Goal: Information Seeking & Learning: Learn about a topic

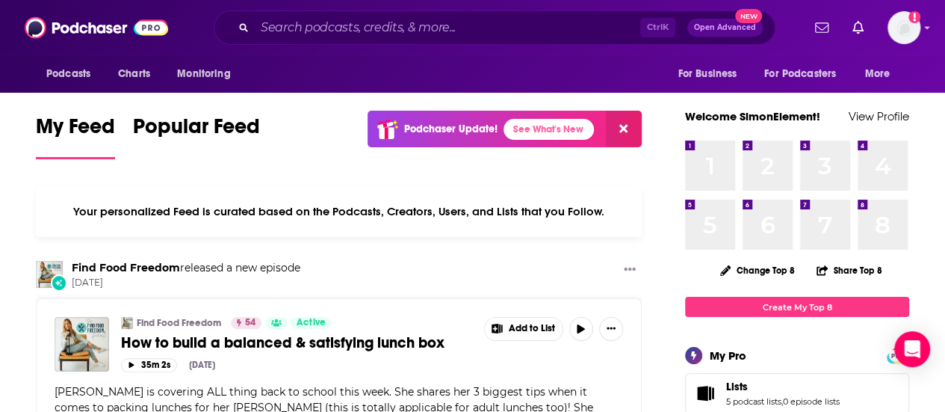
click at [357, 24] on input "Search podcasts, credits, & more..." at bounding box center [448, 28] width 386 height 24
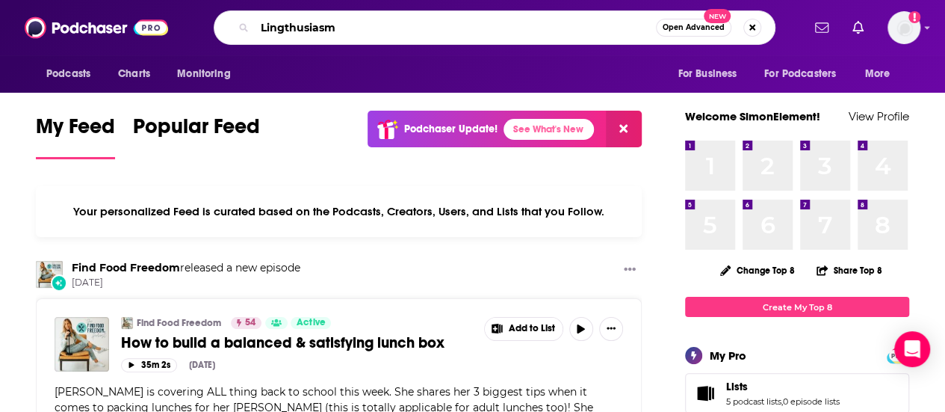
type input "Lingthusiasm"
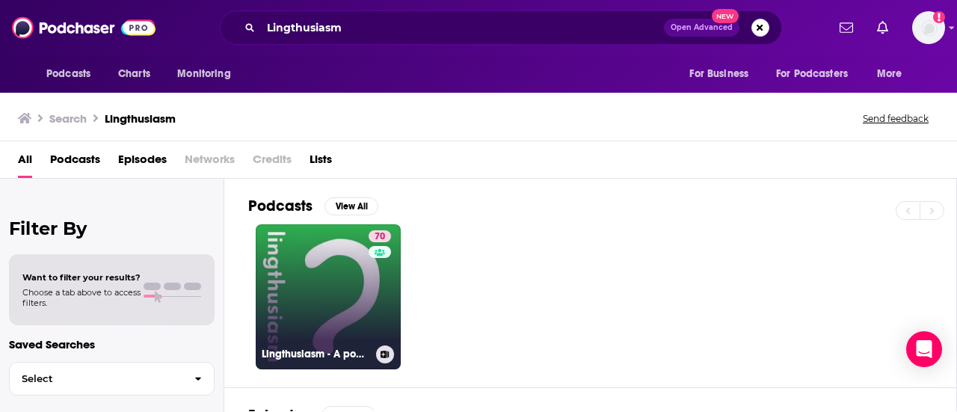
click at [303, 300] on link "70 Lingthusiasm - A podcast that's enthusiastic about linguistics" at bounding box center [328, 296] width 145 height 145
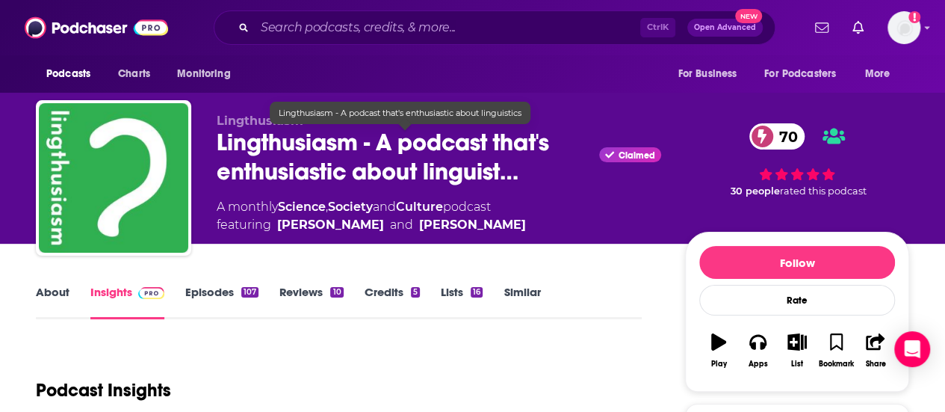
click at [507, 179] on span "Lingthusiasm - A podcast that's enthusiastic about linguist…" at bounding box center [405, 157] width 377 height 58
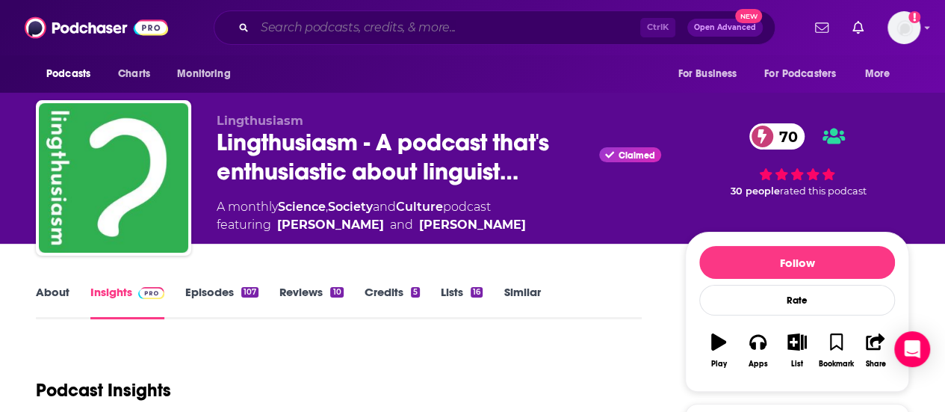
click at [384, 22] on input "Search podcasts, credits, & more..." at bounding box center [448, 28] width 386 height 24
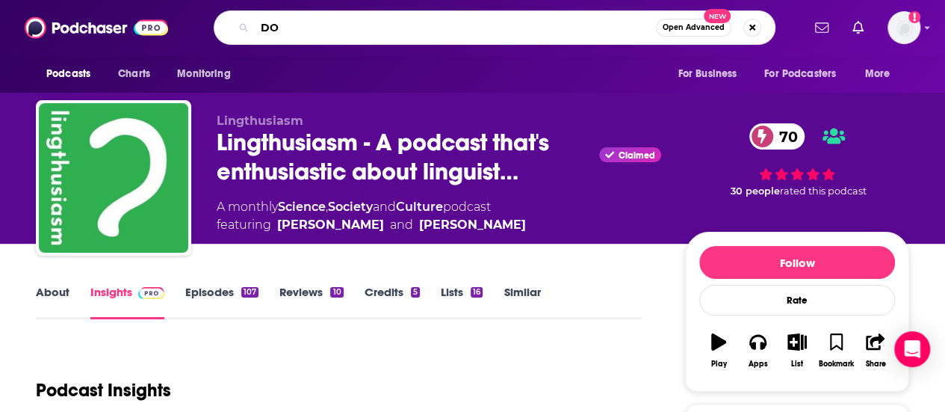
type input "D"
type input "So You want to be a writer"
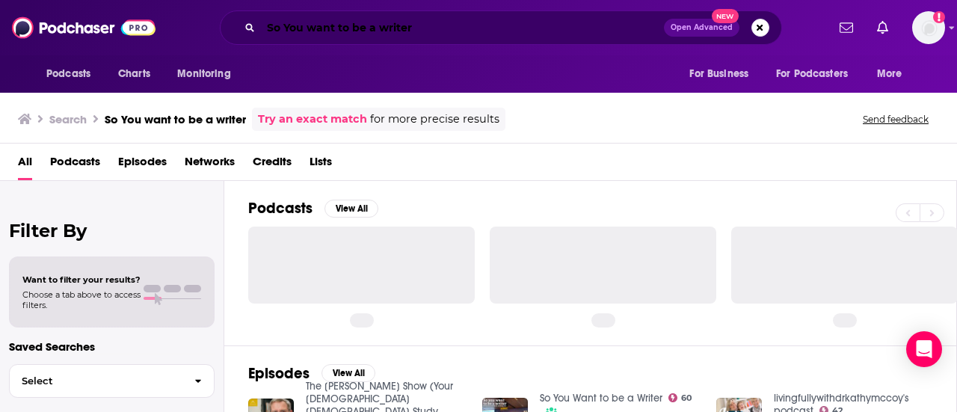
click at [436, 22] on input "So You want to be a writer" at bounding box center [462, 28] width 403 height 24
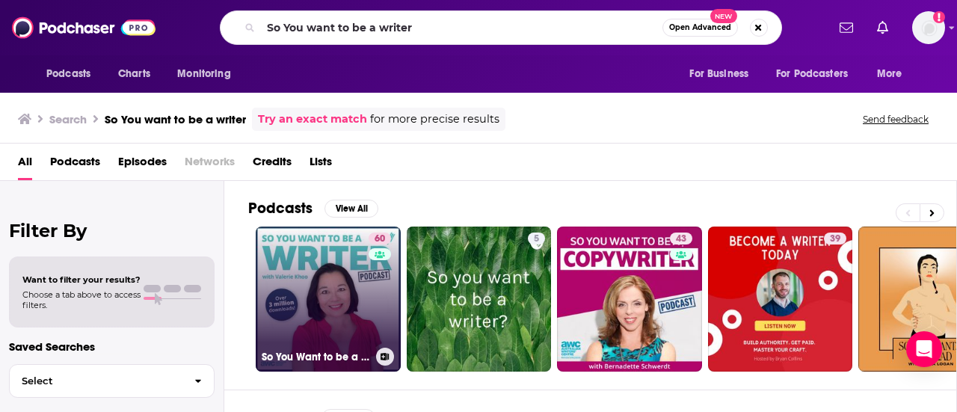
click at [358, 268] on link "60 So You Want to be a Writer" at bounding box center [328, 298] width 145 height 145
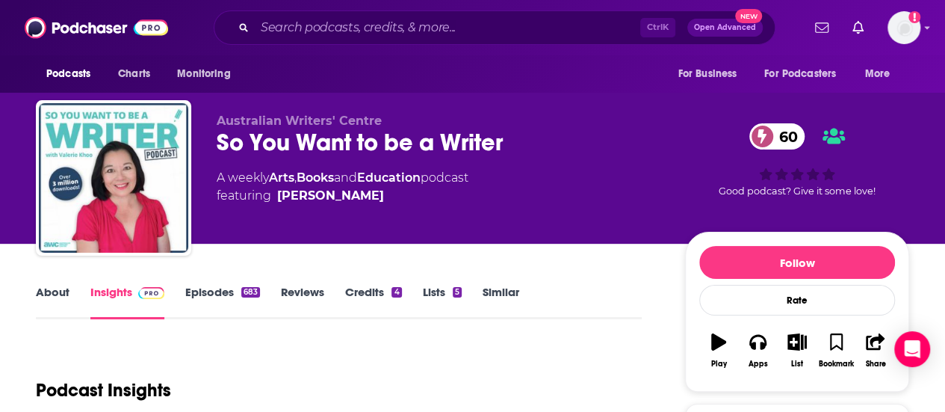
click at [96, 346] on div "Podcast Insights" at bounding box center [333, 381] width 594 height 76
click at [312, 173] on link "Books" at bounding box center [315, 177] width 37 height 14
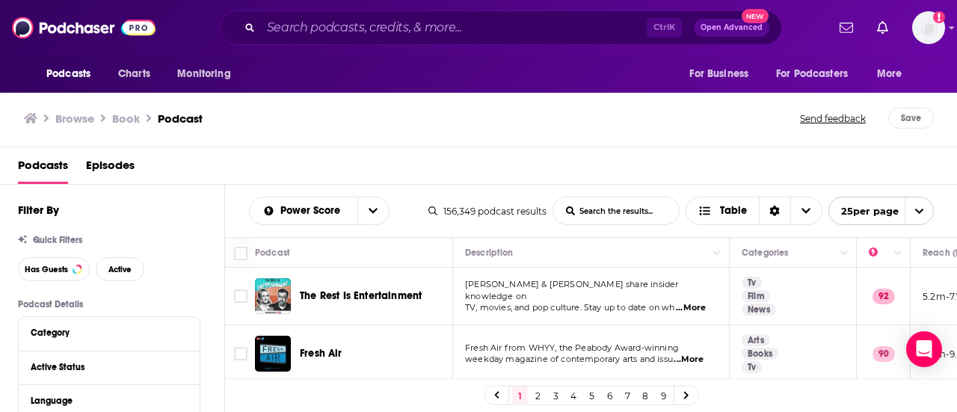
click at [366, 40] on div "Ctrl K Open Advanced New" at bounding box center [501, 27] width 562 height 34
click at [363, 28] on input "Search podcasts, credits, & more..." at bounding box center [454, 28] width 386 height 24
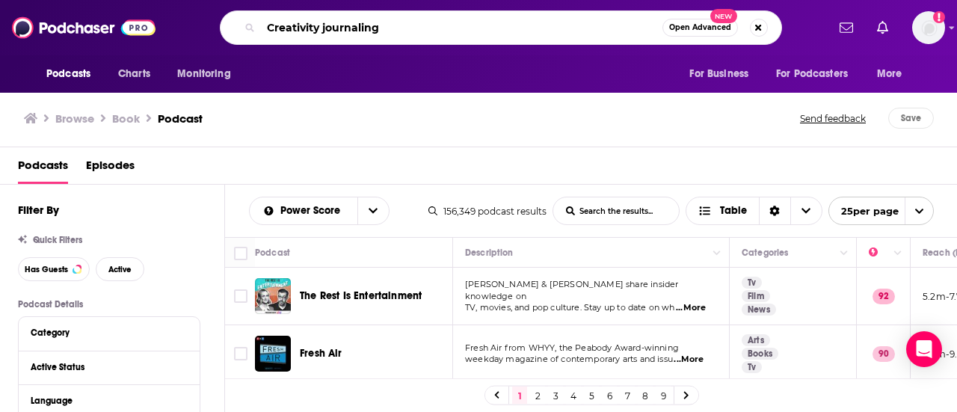
type input "Creativity journaling"
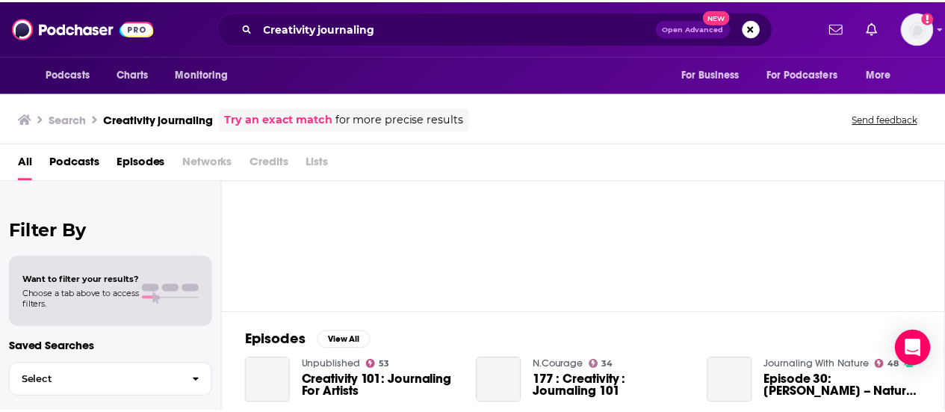
scroll to position [82, 0]
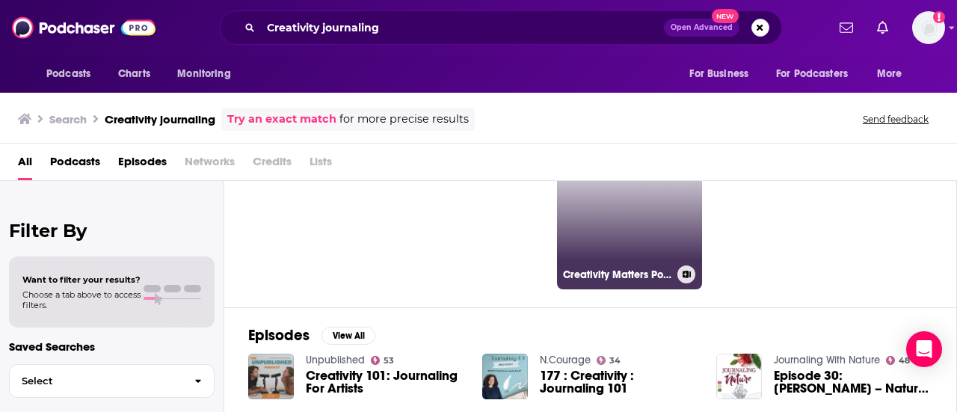
click at [639, 242] on link "39 Creativity Matters Podcast (CMP)" at bounding box center [629, 216] width 145 height 145
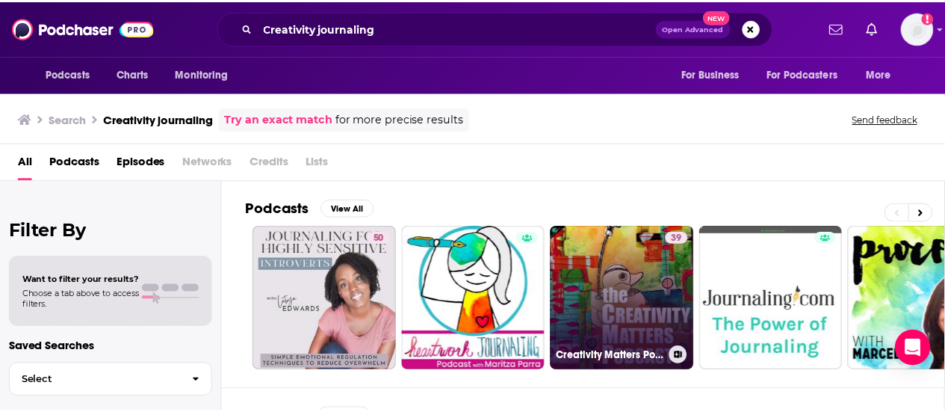
scroll to position [141, 0]
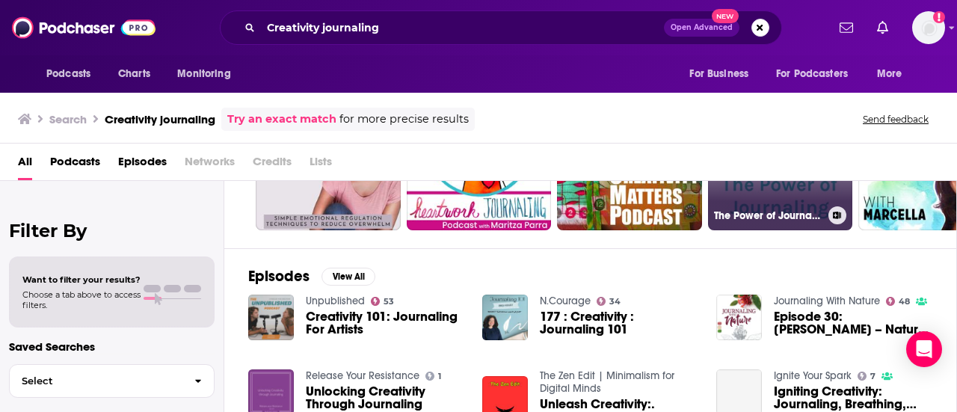
click at [782, 225] on link "The Power of Journaling" at bounding box center [780, 157] width 145 height 145
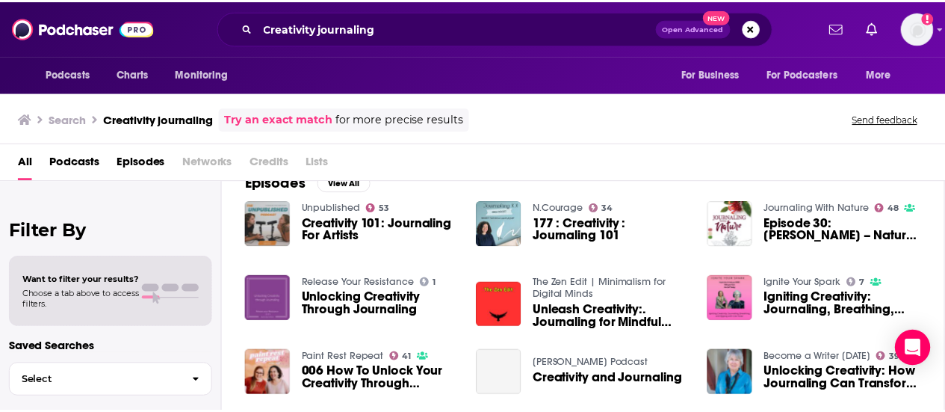
scroll to position [235, 0]
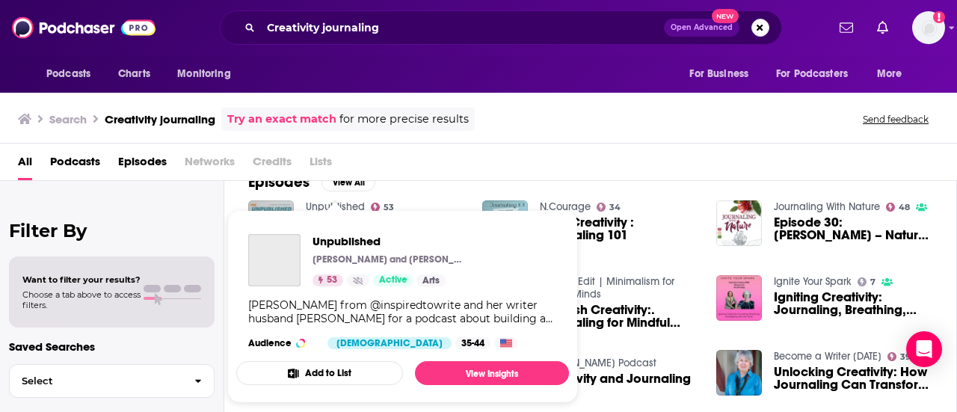
click at [323, 200] on link "Unpublished" at bounding box center [335, 206] width 59 height 13
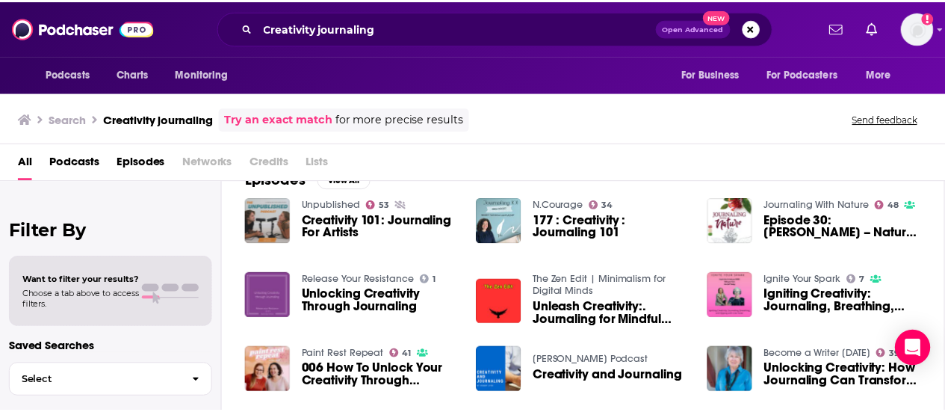
scroll to position [238, 0]
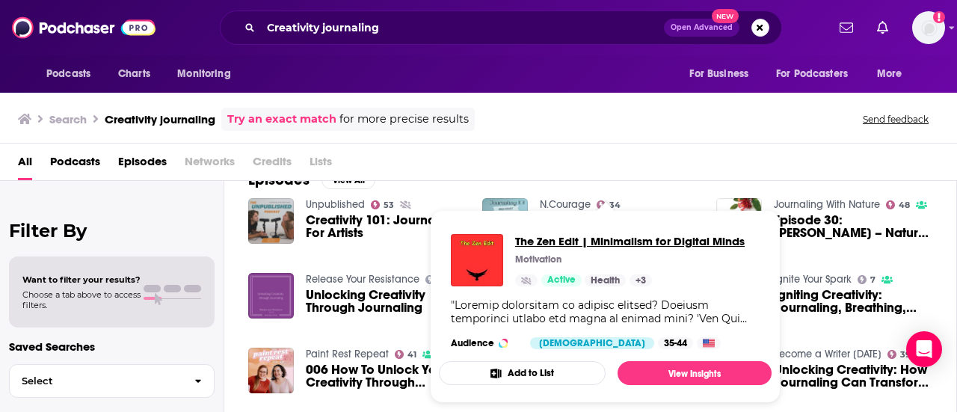
click at [534, 236] on span "The Zen Edit | Minimalism for Digital Minds" at bounding box center [629, 241] width 229 height 14
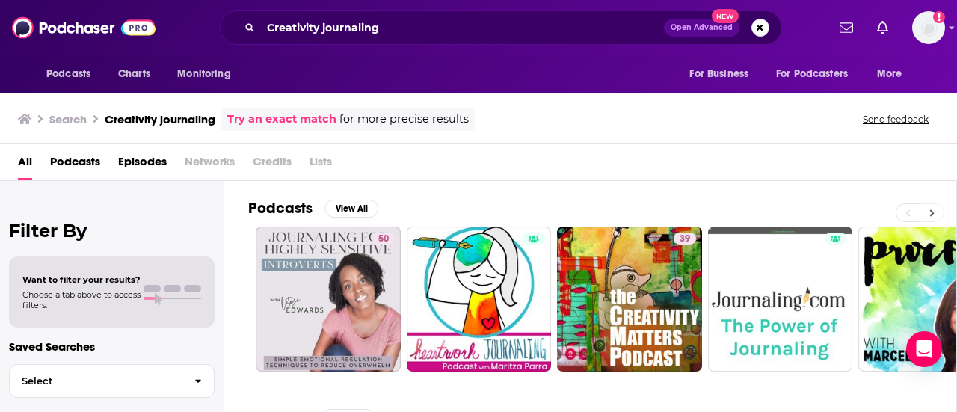
click at [928, 210] on button at bounding box center [931, 212] width 25 height 19
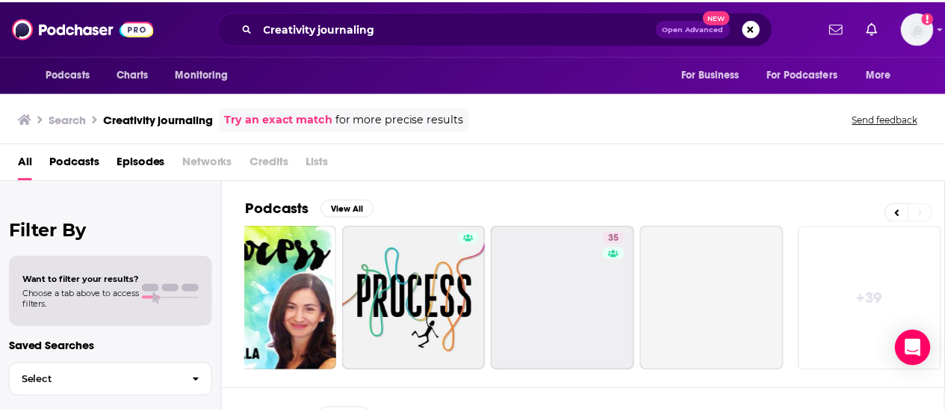
scroll to position [0, 664]
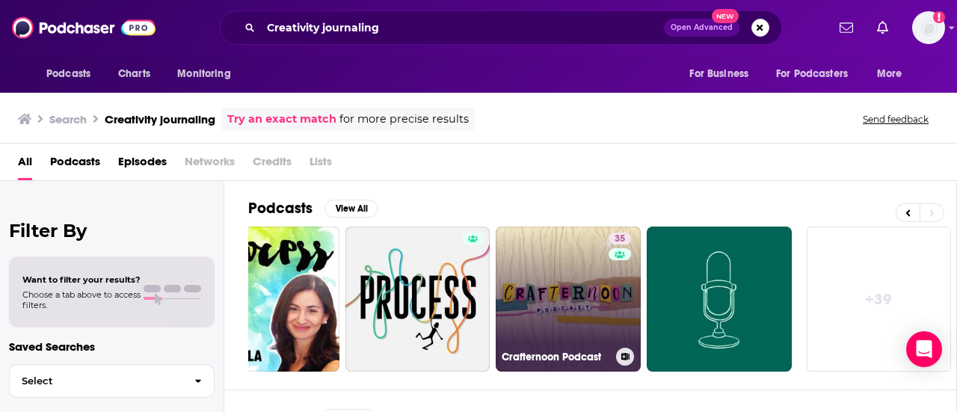
click at [569, 292] on link "35 Crafternoon Podcast" at bounding box center [568, 298] width 145 height 145
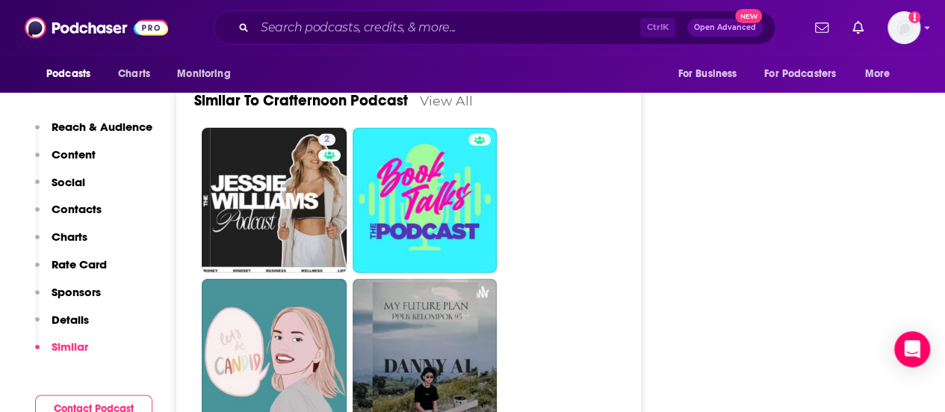
scroll to position [2256, 0]
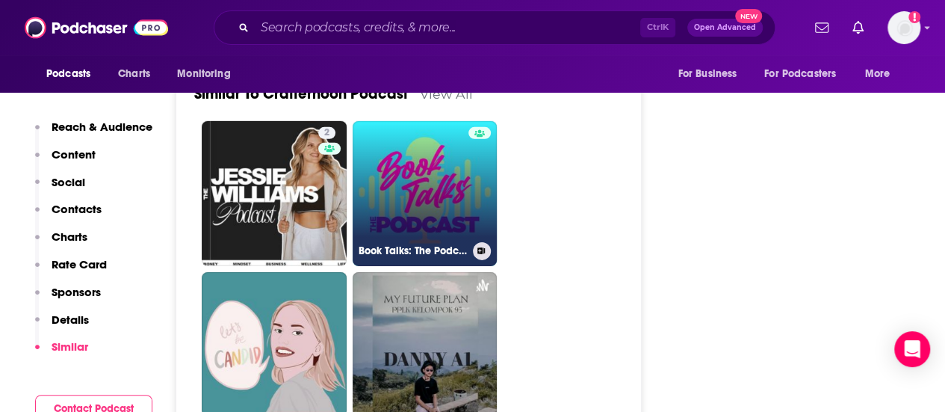
click at [456, 228] on link "Book Talks: The Podcast" at bounding box center [425, 193] width 145 height 145
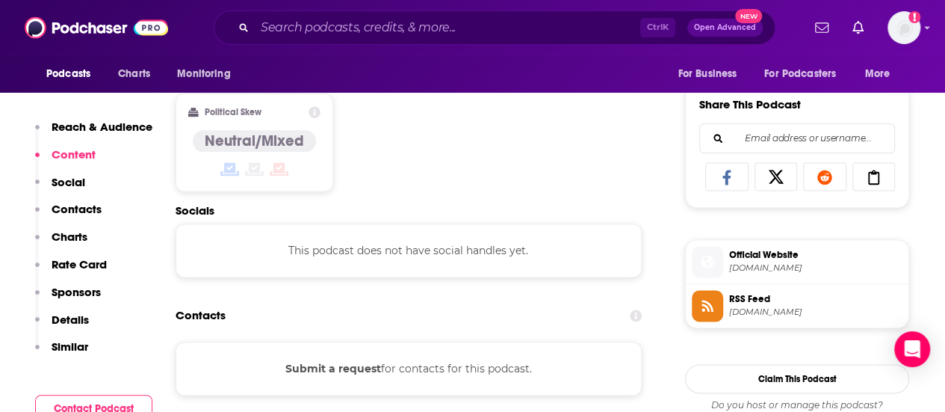
scroll to position [1285, 0]
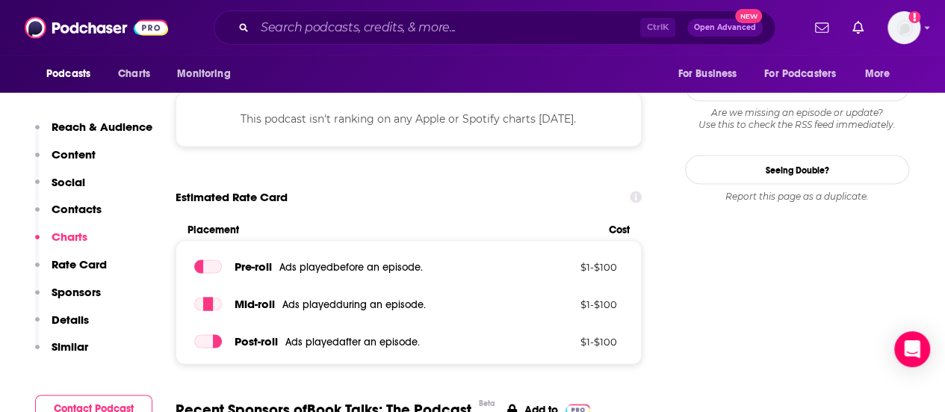
type input "[URL][DOMAIN_NAME]"
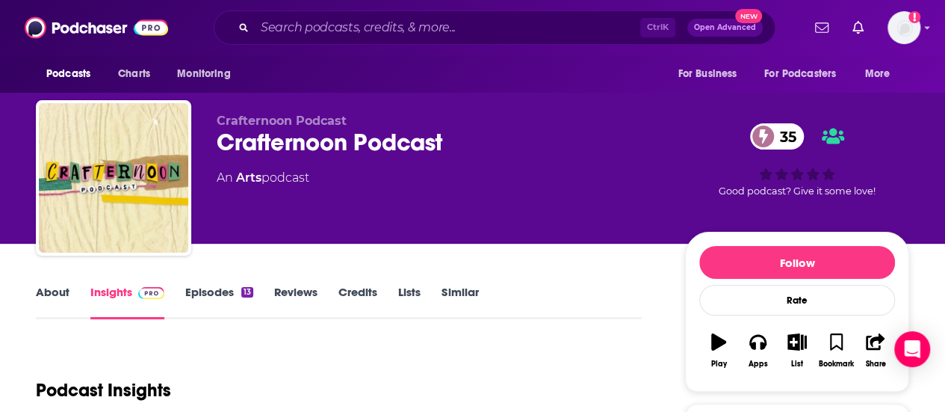
scroll to position [9, 0]
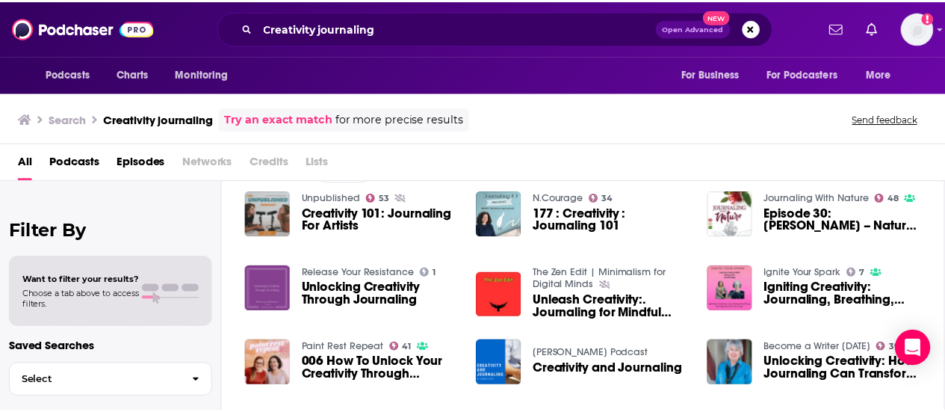
scroll to position [245, 0]
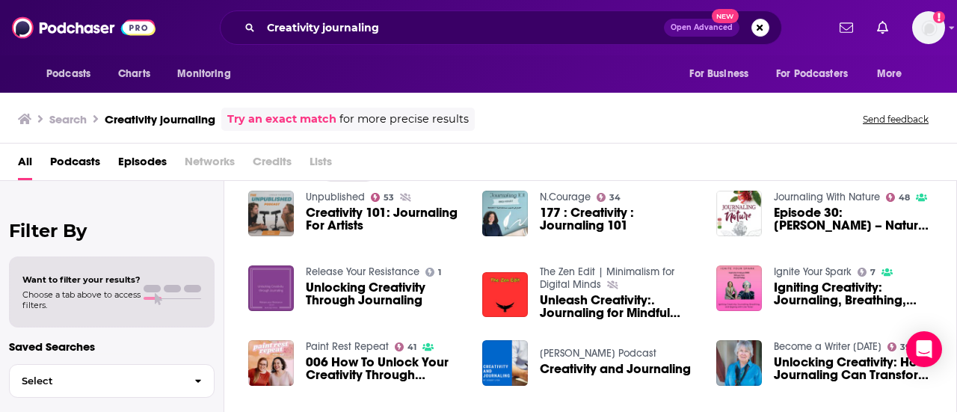
click at [822, 267] on div "Podcasts Charts Monitoring Creativity journaling Open Advanced New For Business…" at bounding box center [478, 206] width 957 height 412
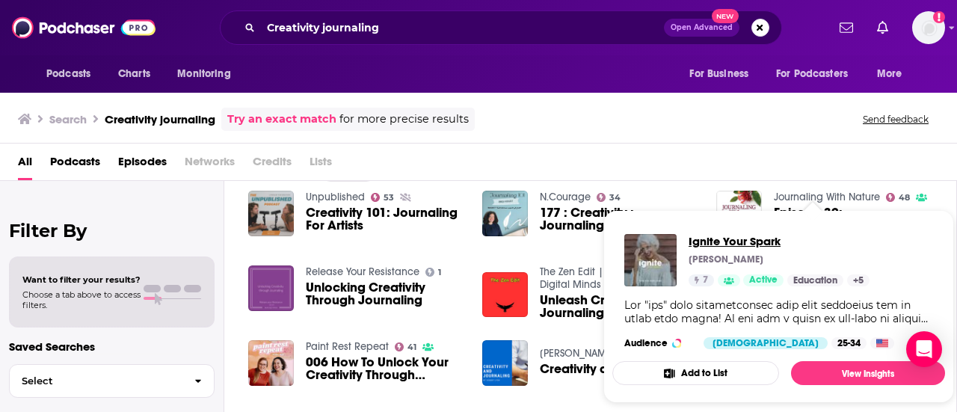
click at [728, 235] on span "Ignite Your Spark" at bounding box center [778, 241] width 181 height 14
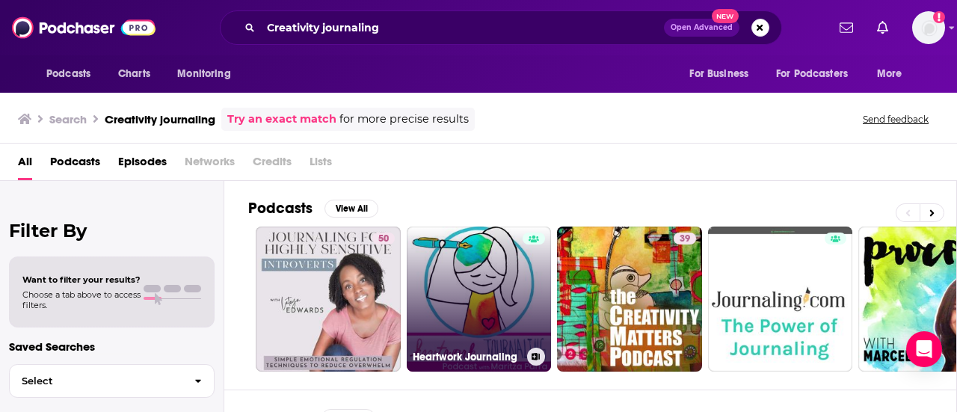
click at [457, 303] on link "Heartwork Journaling" at bounding box center [479, 298] width 145 height 145
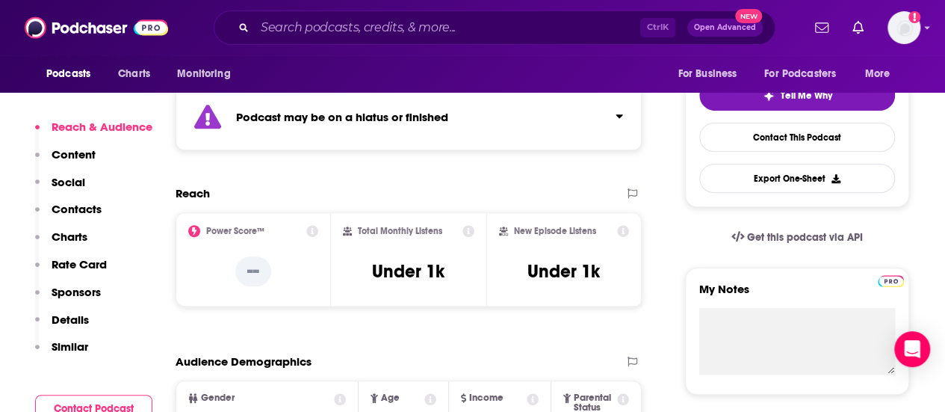
scroll to position [338, 0]
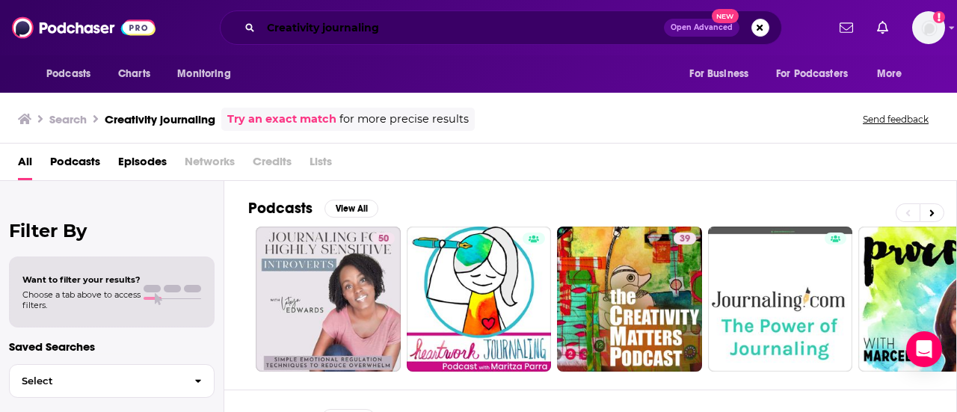
click at [321, 27] on input "Creativity journaling" at bounding box center [462, 28] width 403 height 24
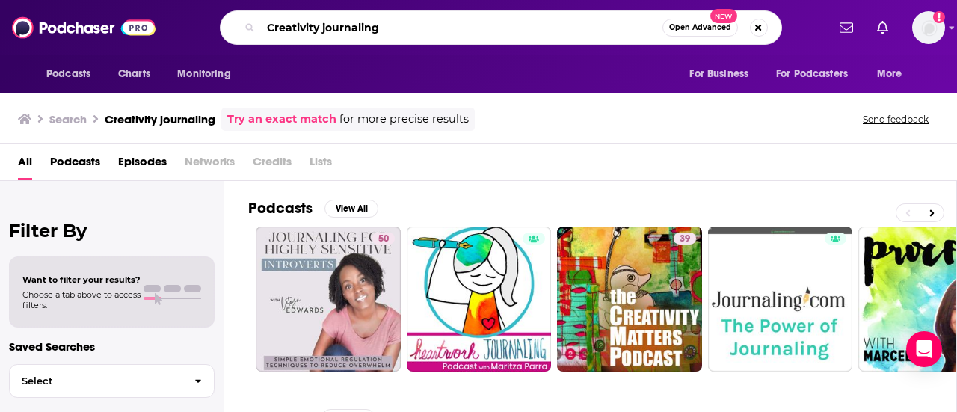
click at [427, 35] on input "Creativity journaling" at bounding box center [461, 28] width 401 height 24
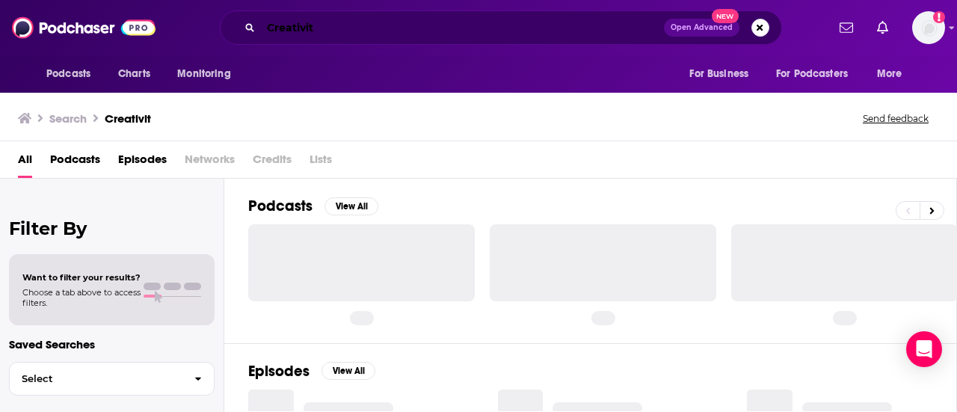
click at [427, 35] on input "Creativit" at bounding box center [462, 28] width 403 height 24
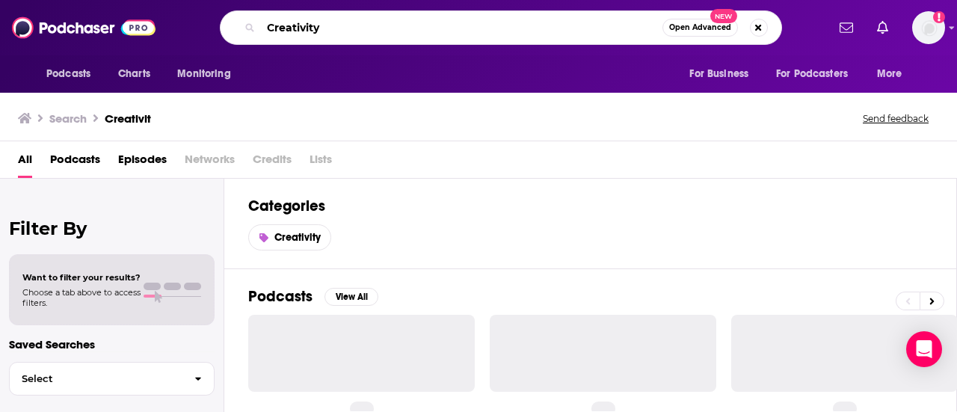
type input "Creativity"
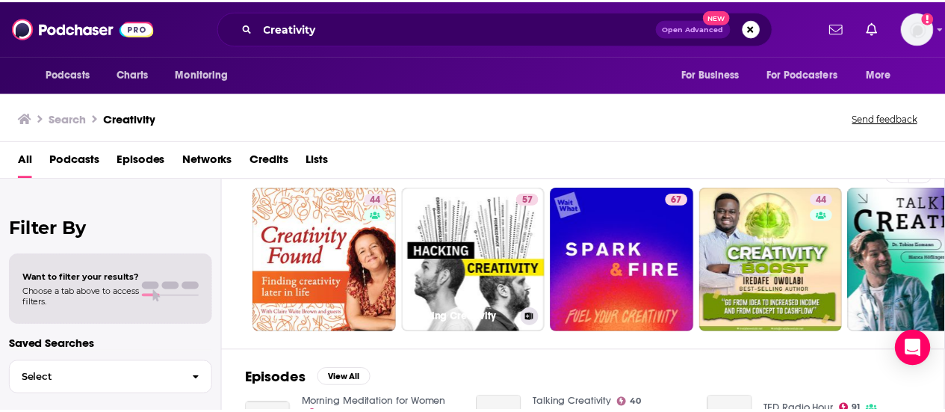
scroll to position [149, 0]
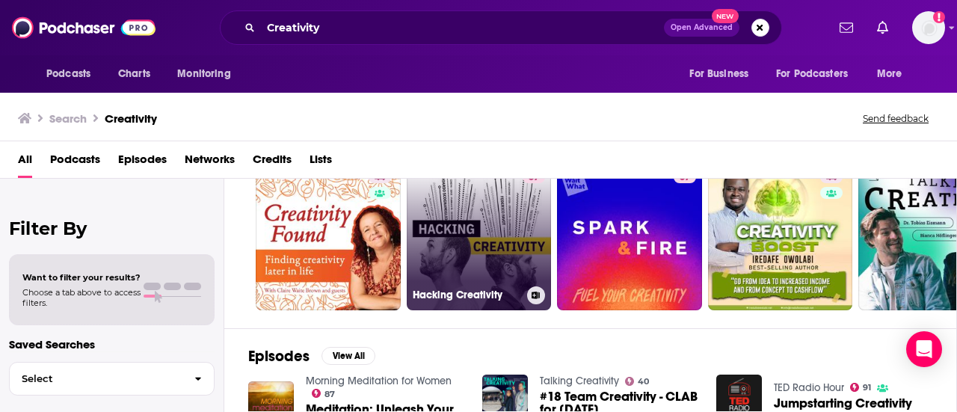
click at [486, 209] on link "57 Hacking Creativity" at bounding box center [479, 237] width 145 height 145
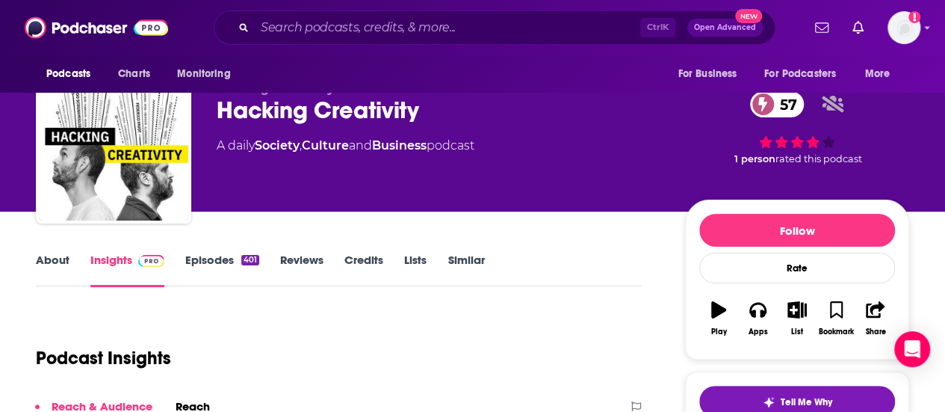
scroll to position [33, 0]
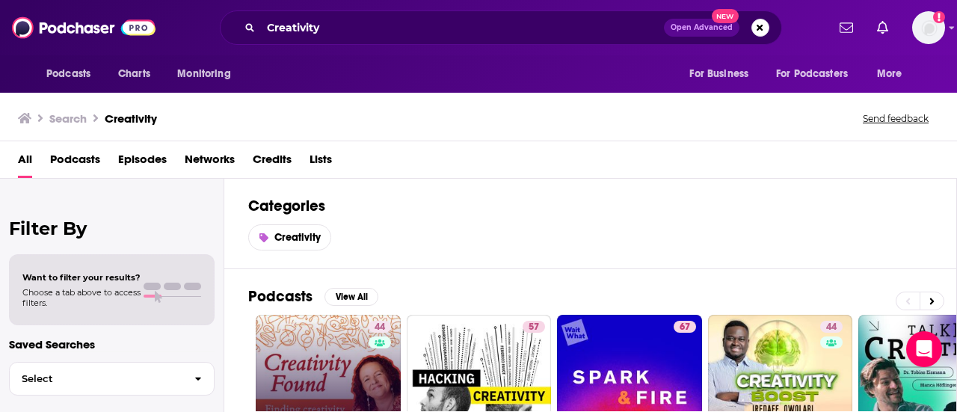
click at [330, 364] on link "44 Creativity Found: finding creativity later in life" at bounding box center [328, 387] width 145 height 145
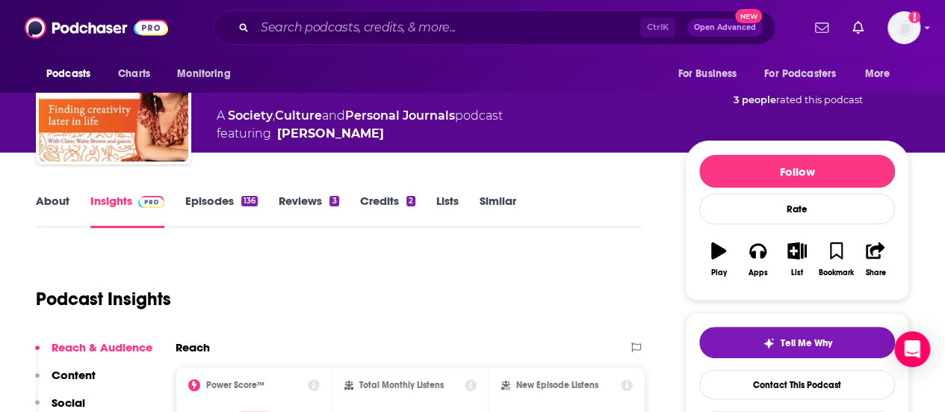
scroll to position [85, 0]
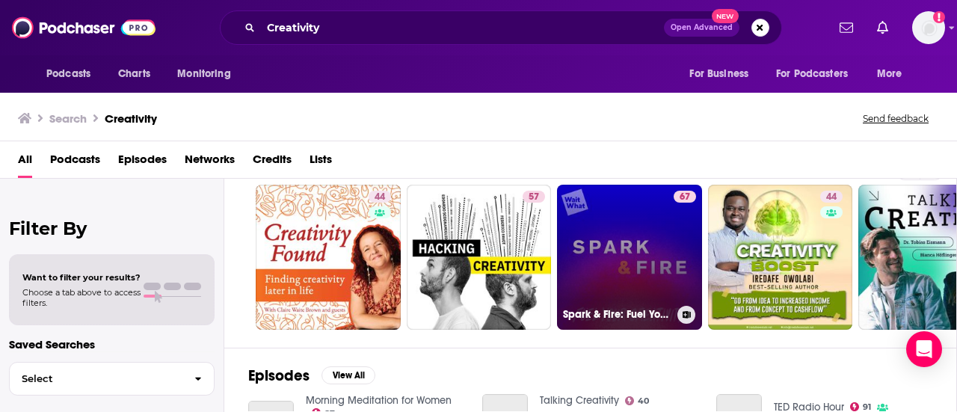
scroll to position [132, 0]
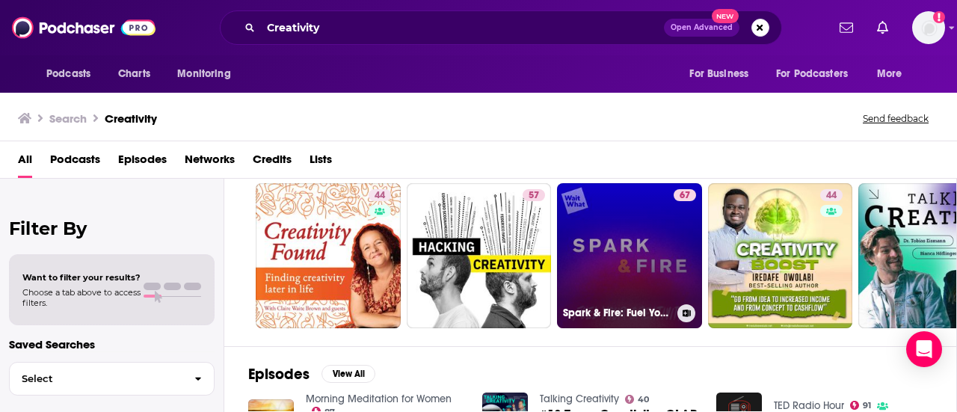
click at [654, 259] on link "67 Spark & Fire: Fuel Your Creativity" at bounding box center [629, 255] width 145 height 145
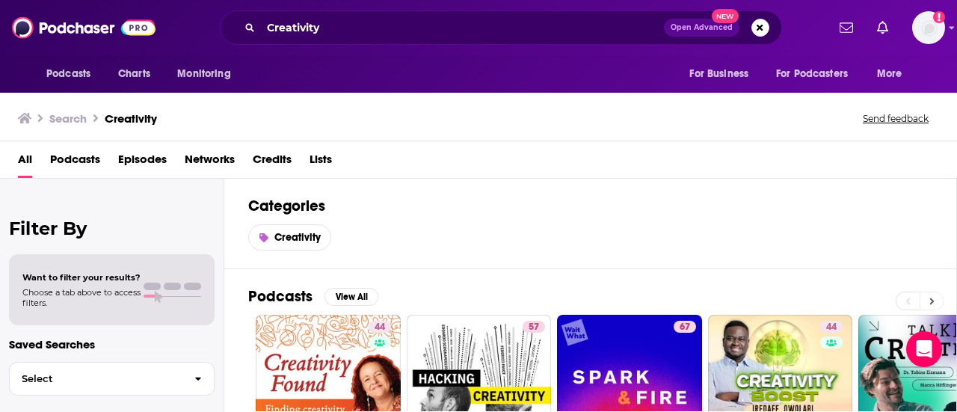
click at [933, 300] on icon at bounding box center [931, 301] width 5 height 10
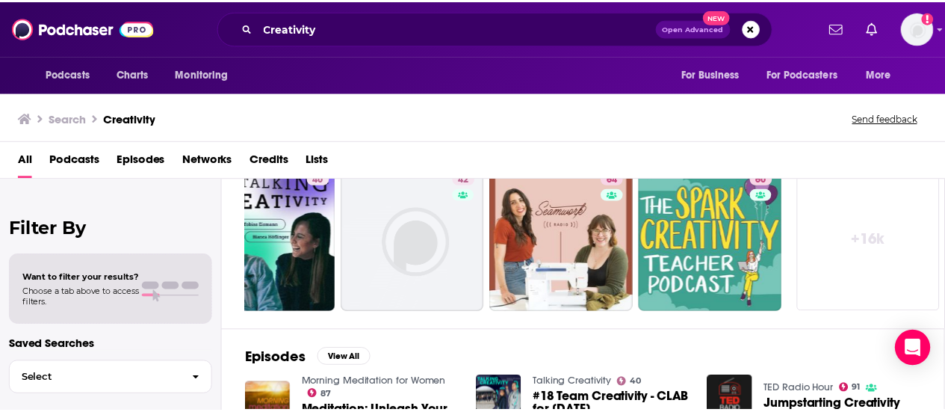
scroll to position [147, 0]
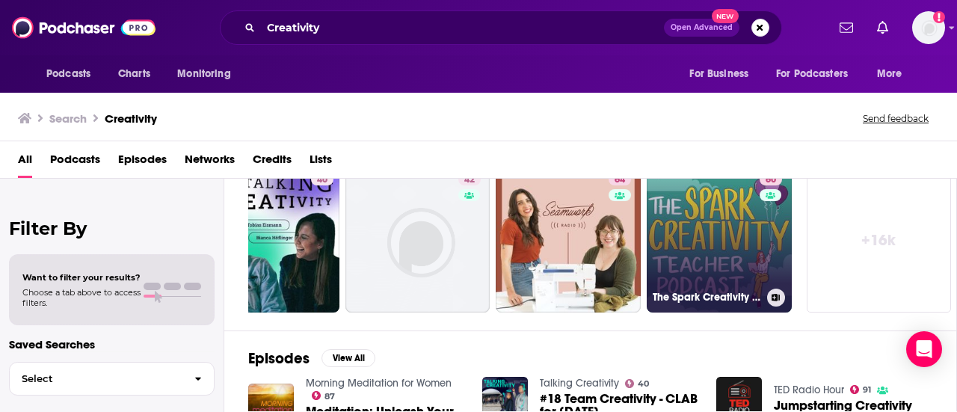
click at [710, 234] on link "60 The Spark Creativity Teacher Podcast | ELA" at bounding box center [718, 239] width 145 height 145
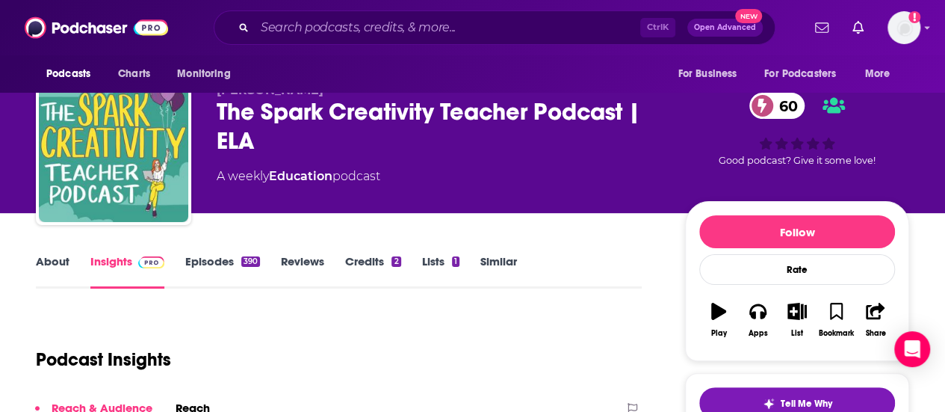
scroll to position [24, 0]
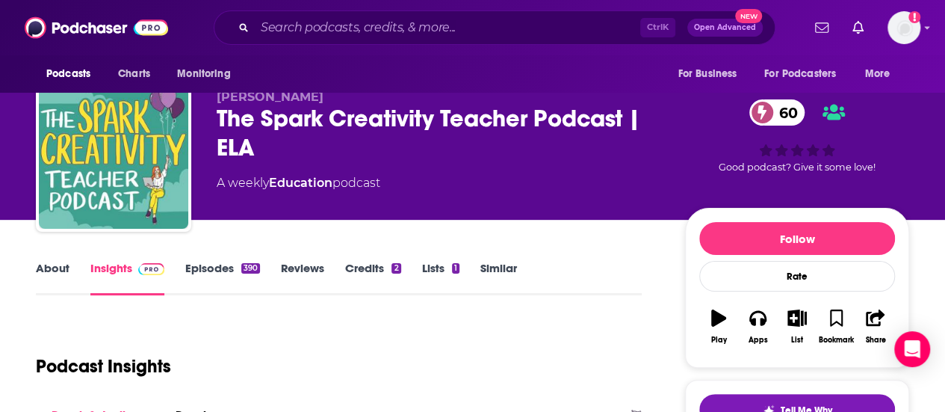
click at [199, 279] on link "Episodes 390" at bounding box center [222, 278] width 75 height 34
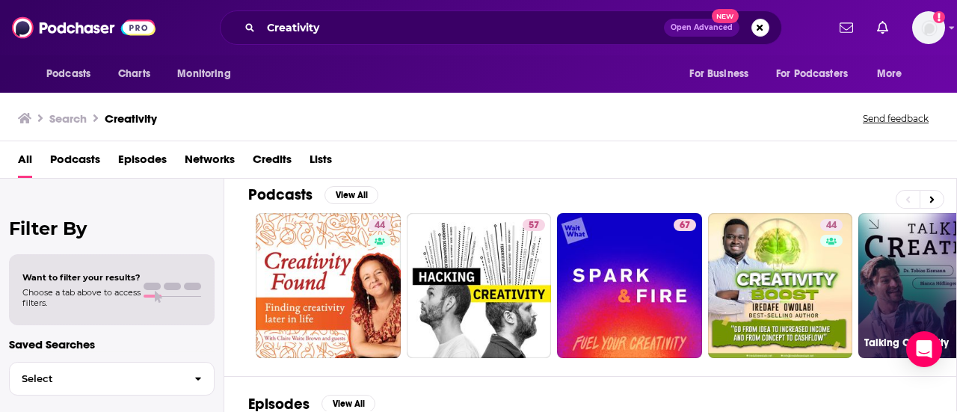
scroll to position [101, 0]
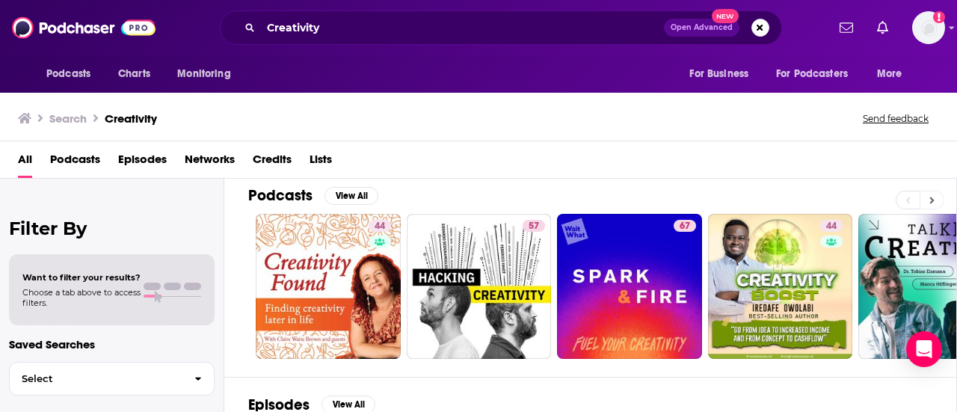
click at [931, 195] on icon at bounding box center [931, 200] width 5 height 10
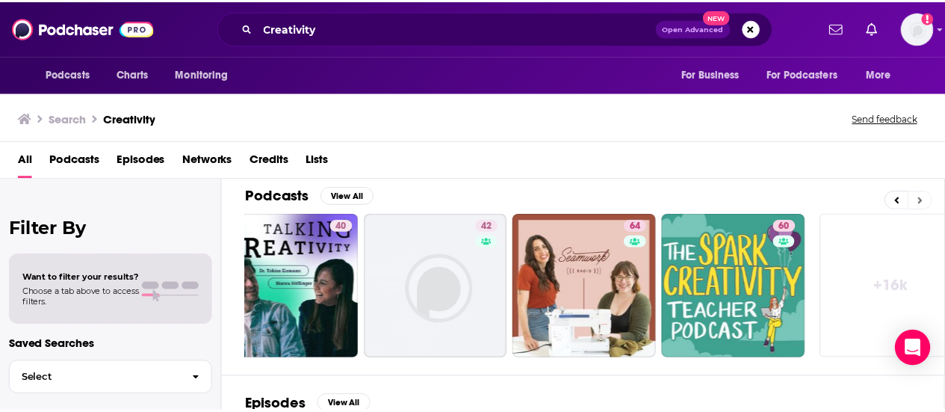
scroll to position [0, 664]
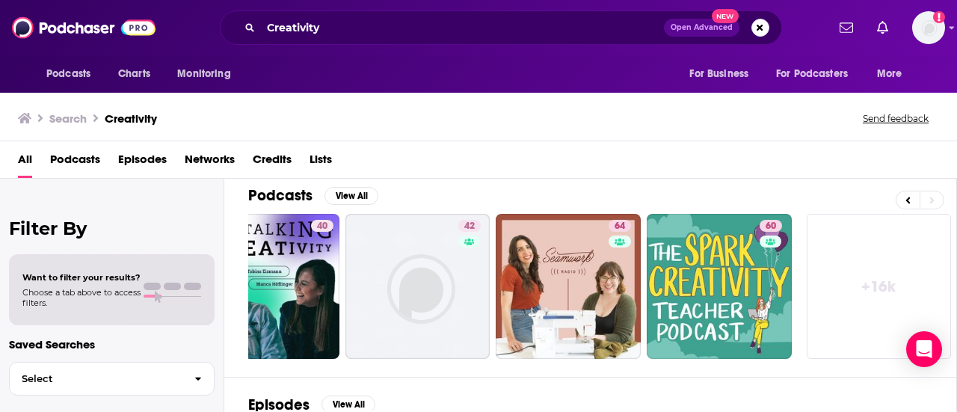
click at [875, 297] on link "+ 16k" at bounding box center [878, 286] width 145 height 145
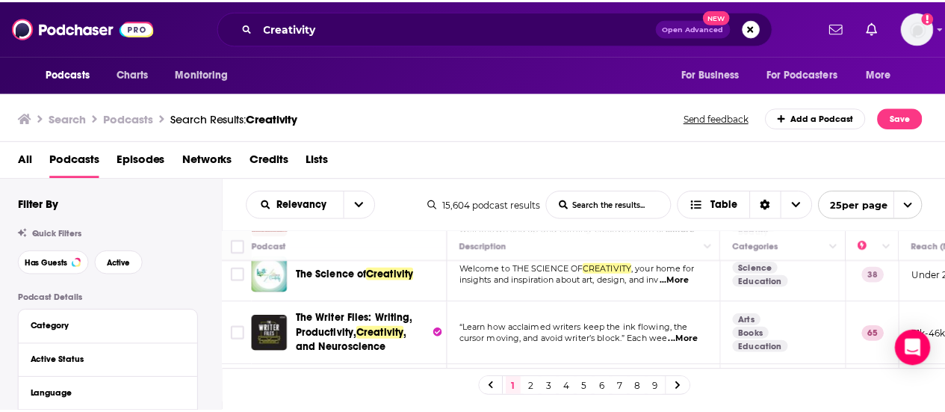
scroll to position [883, 0]
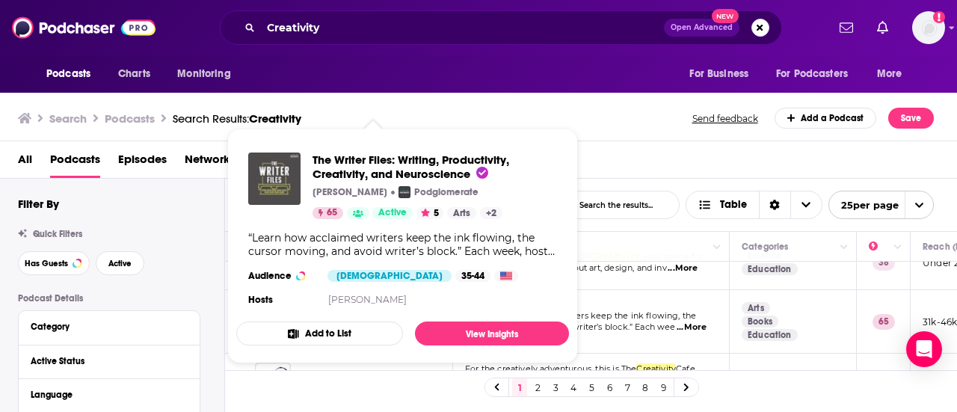
click at [293, 182] on img "The Writer Files: Writing, Productivity, Creativity, and Neuroscience" at bounding box center [274, 178] width 52 height 52
